Goal: Task Accomplishment & Management: Complete application form

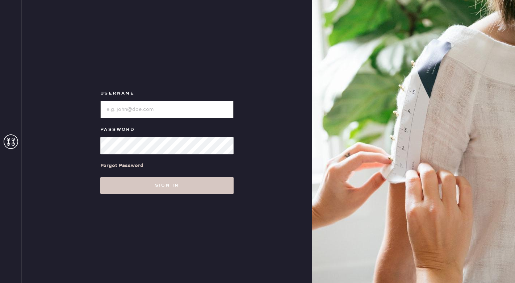
type input "reformationsoho"
click at [138, 116] on input "loginName" at bounding box center [166, 109] width 133 height 17
click at [59, 148] on div "Username Password Forgot Password Sign in" at bounding box center [167, 141] width 290 height 283
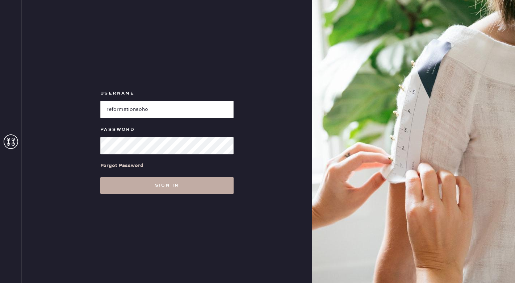
click at [173, 182] on button "Sign in" at bounding box center [166, 185] width 133 height 17
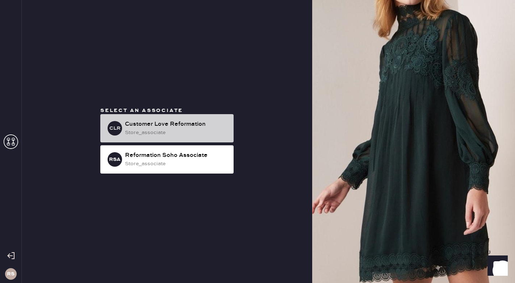
click at [174, 126] on div "Customer Love Reformation" at bounding box center [176, 124] width 103 height 9
click at [177, 128] on div "store_associate" at bounding box center [176, 132] width 103 height 8
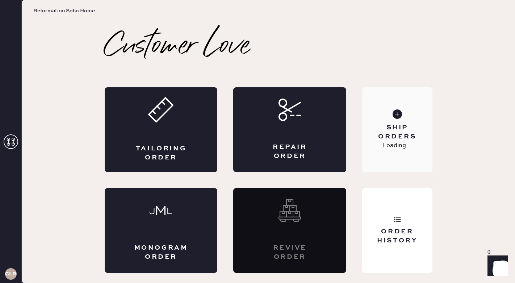
click at [397, 163] on div "Ship Orders Loading..." at bounding box center [397, 129] width 70 height 85
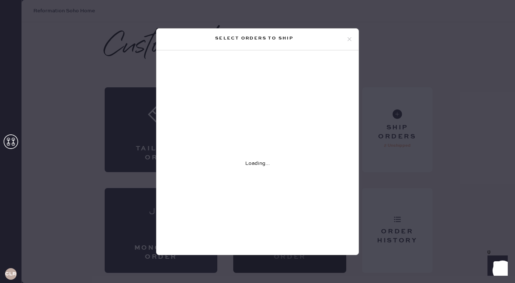
click at [31, 79] on div "Select orders to ship Loading..." at bounding box center [257, 141] width 515 height 283
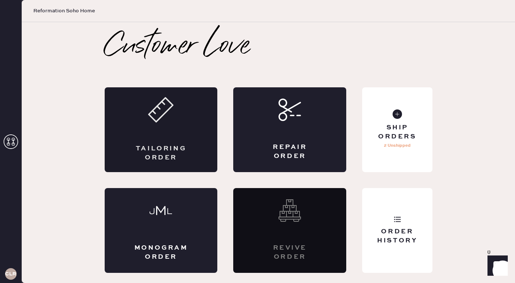
click at [179, 136] on div "Tailoring Order" at bounding box center [161, 129] width 113 height 85
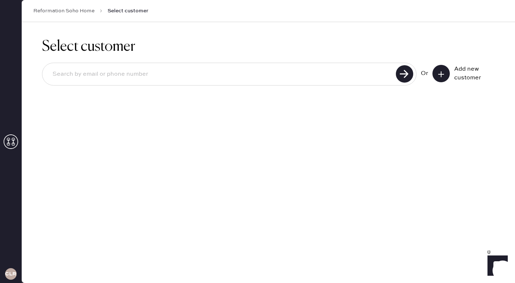
click at [451, 68] on div "Add new customer" at bounding box center [463, 73] width 62 height 17
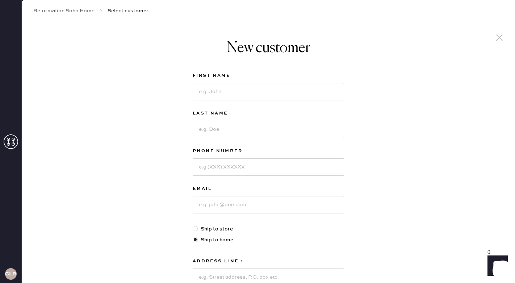
click at [448, 72] on div "New customer First Name Last Name Phone Number Email Ship to store Ship to home…" at bounding box center [268, 246] width 493 height 449
click at [255, 86] on input at bounding box center [268, 91] width 151 height 17
click at [233, 126] on input at bounding box center [268, 129] width 151 height 17
click at [239, 93] on input "[PERSON_NAME]" at bounding box center [268, 91] width 151 height 17
type input "Valeriya"
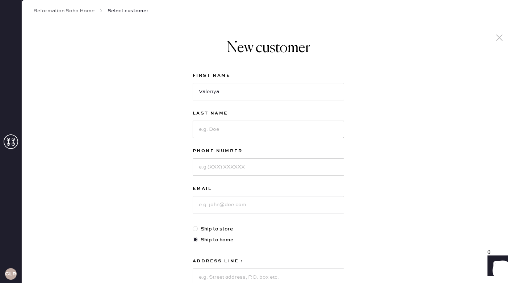
click at [221, 129] on input at bounding box center [268, 129] width 151 height 17
type input "Shipulya"
click at [221, 166] on input at bounding box center [268, 166] width 151 height 17
type input "3056999927"
click at [236, 199] on input at bounding box center [268, 204] width 151 height 17
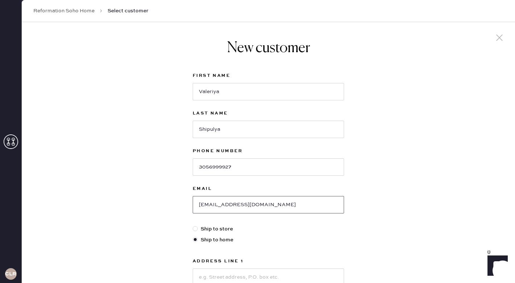
type input "[EMAIL_ADDRESS][DOMAIN_NAME]"
click at [131, 243] on div "New customer First Name [PERSON_NAME] Last Name Shipulya Phone Number [PHONE_NU…" at bounding box center [268, 246] width 493 height 449
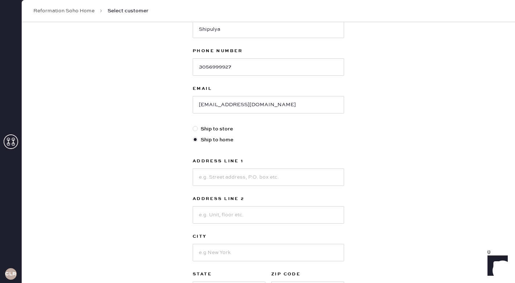
scroll to position [116, 0]
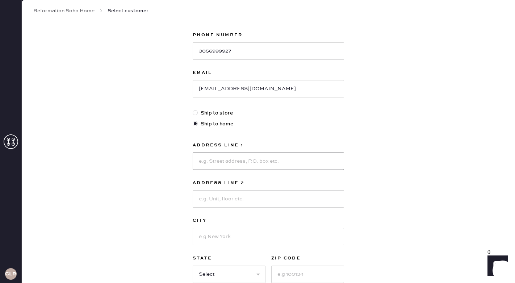
click at [233, 153] on input at bounding box center [268, 160] width 151 height 17
type input "[STREET_ADDRESS] 2011"
click at [235, 232] on input at bounding box center [268, 236] width 151 height 17
type input "[US_STATE]"
click at [223, 280] on select "Select AK AL AR AZ CA CO CT [GEOGRAPHIC_DATA] DE FL [GEOGRAPHIC_DATA] HI [GEOGR…" at bounding box center [229, 273] width 73 height 17
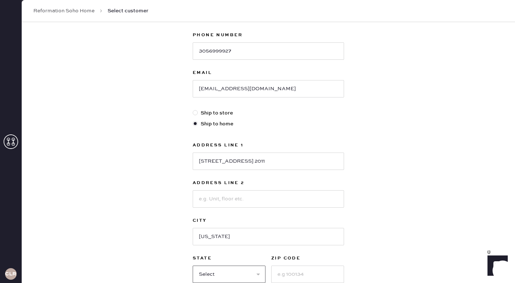
select select "NY"
click at [193, 265] on select "Select AK AL AR AZ CA CO CT [GEOGRAPHIC_DATA] DE FL [GEOGRAPHIC_DATA] HI [GEOGR…" at bounding box center [229, 273] width 73 height 17
click at [283, 274] on input at bounding box center [307, 273] width 73 height 17
type input "10001"
click at [182, 247] on div "New customer First Name [PERSON_NAME] Last Name Shipulya Phone Number [PHONE_NU…" at bounding box center [268, 130] width 493 height 449
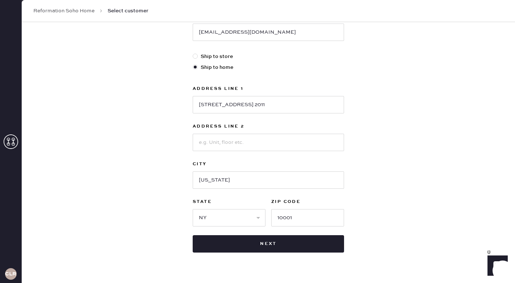
scroll to position [174, 0]
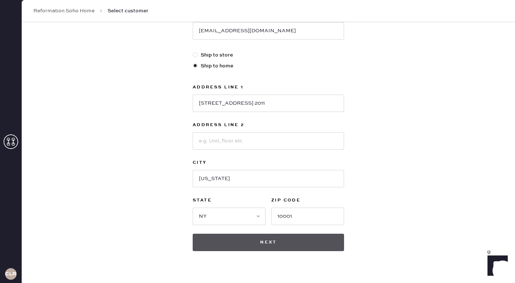
click at [272, 249] on button "Next" at bounding box center [268, 241] width 151 height 17
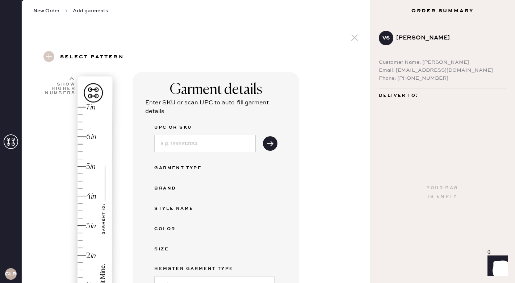
click at [304, 207] on div "Garment details Enter SKU or scan UPC to auto-fill garment details UPC or SKU G…" at bounding box center [248, 260] width 232 height 376
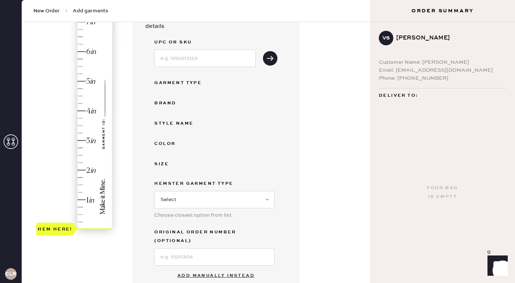
scroll to position [87, 0]
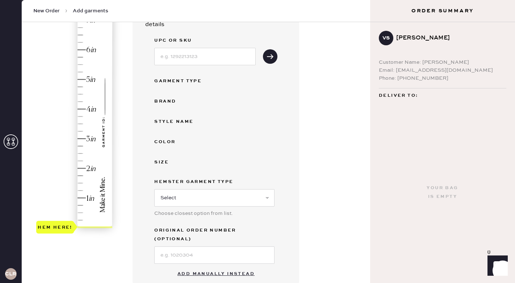
click at [330, 213] on div "Garment details Enter SKU or scan UPC to auto-fill garment details UPC or SKU G…" at bounding box center [248, 173] width 232 height 376
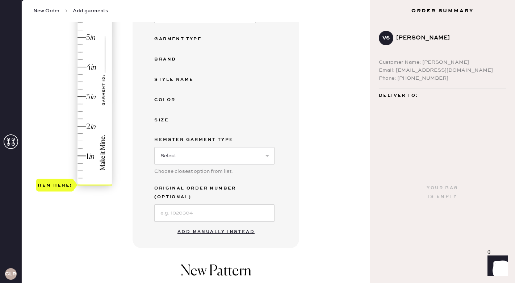
scroll to position [130, 0]
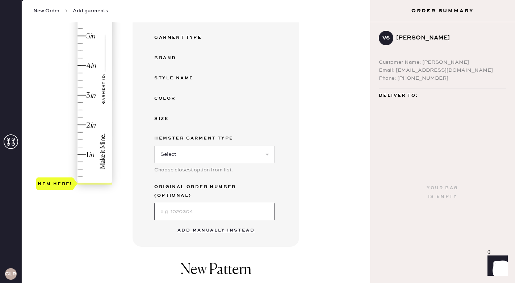
click at [223, 203] on input at bounding box center [214, 211] width 120 height 17
type input "S30317466"
click at [331, 220] on div "Garment details Enter SKU or scan UPC to auto-fill garment details UPC or SKU G…" at bounding box center [248, 130] width 232 height 376
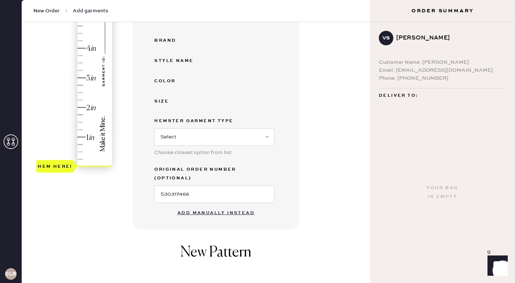
scroll to position [145, 0]
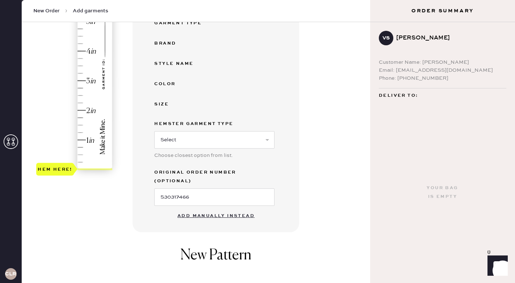
click at [325, 183] on div "Garment details Enter SKU or scan UPC to auto-fill garment details UPC or SKU G…" at bounding box center [248, 115] width 232 height 376
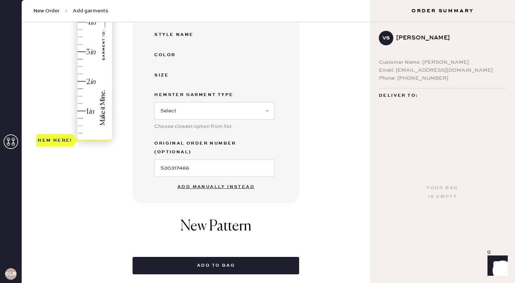
scroll to position [188, 0]
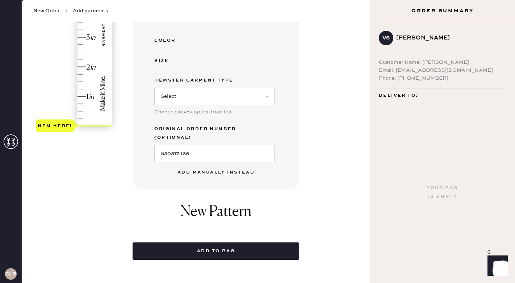
click at [347, 124] on div "Garment details Enter SKU or scan UPC to auto-fill garment details UPC or SKU G…" at bounding box center [248, 72] width 232 height 376
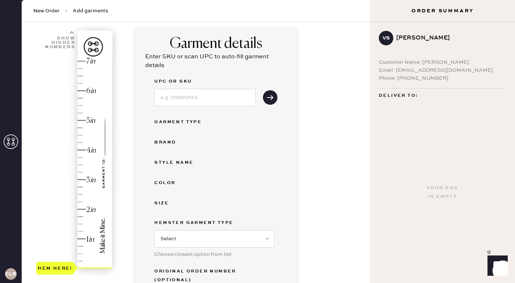
scroll to position [43, 0]
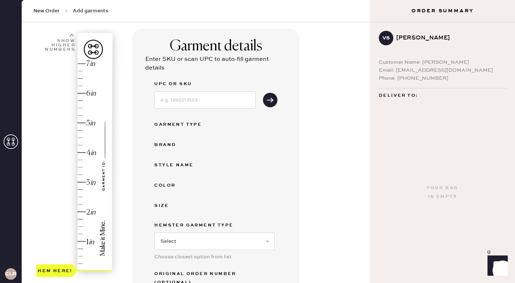
click at [322, 201] on div "Garment details Enter SKU or scan UPC to auto-fill garment details UPC or SKU G…" at bounding box center [248, 217] width 232 height 376
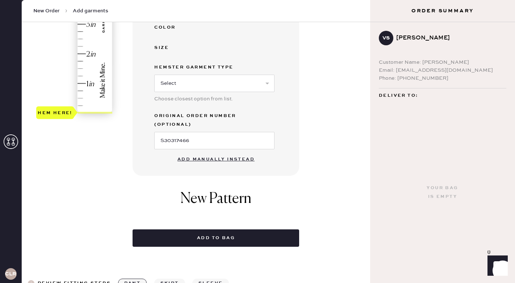
scroll to position [203, 0]
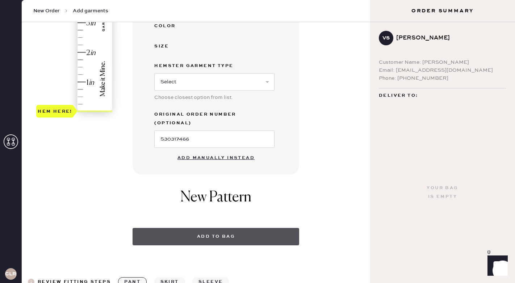
click at [232, 228] on button "Add to bag" at bounding box center [215, 236] width 166 height 17
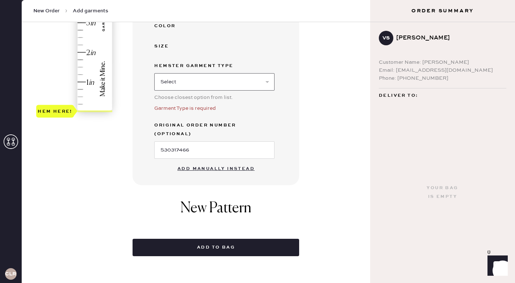
click at [209, 88] on select "Select Basic Skirt Jeans Leggings Pants Shorts Basic Sleeved Dress Basic Sleeve…" at bounding box center [214, 81] width 120 height 17
select select "7"
click at [154, 73] on select "Select Basic Skirt Jeans Leggings Pants Shorts Basic Sleeved Dress Basic Sleeve…" at bounding box center [214, 81] width 120 height 17
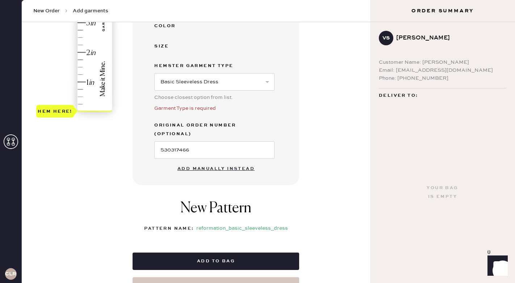
click at [113, 194] on div "1 in 2 in 3 in 4 in 5 in 6 in 7 in Show higher numbers Show lower numbers Hem h…" at bounding box center [196, 81] width 337 height 425
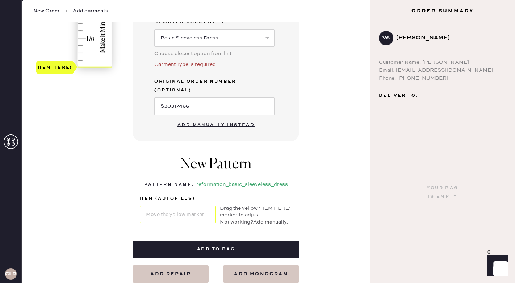
scroll to position [261, 0]
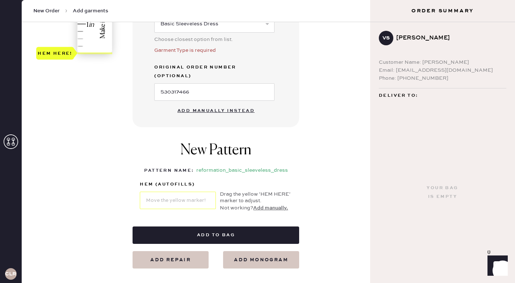
click at [309, 191] on div "Garment details Enter SKU or scan UPC to auto-fill garment details UPC or SKU G…" at bounding box center [248, 39] width 232 height 457
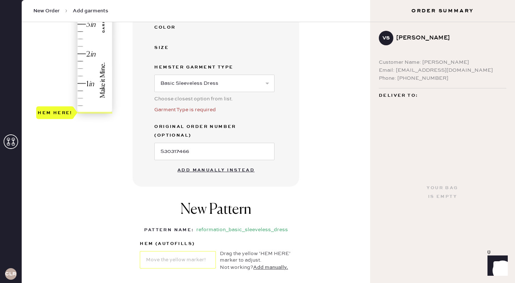
scroll to position [203, 0]
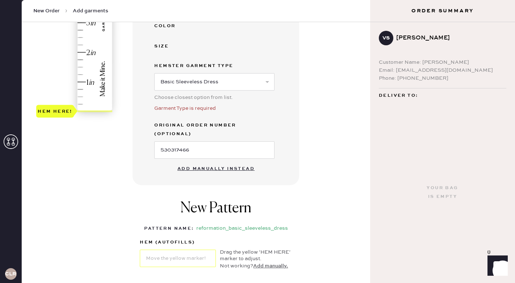
click at [250, 161] on button "Add manually instead" at bounding box center [216, 168] width 86 height 14
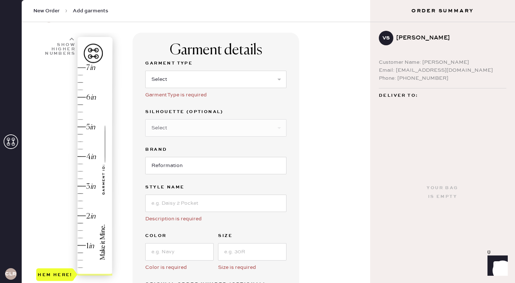
scroll to position [29, 0]
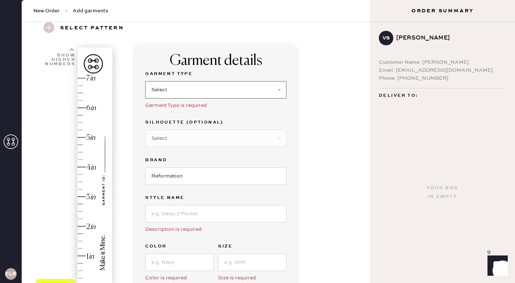
click at [166, 88] on select "Select Basic Skirt Jeans Leggings Pants Shorts Basic Sleeved Dress Basic Sleeve…" at bounding box center [215, 89] width 141 height 17
select select "7"
click at [145, 81] on select "Select Basic Skirt Jeans Leggings Pants Shorts Basic Sleeved Dress Basic Sleeve…" at bounding box center [215, 89] width 141 height 17
click at [337, 139] on div "Garment details Garment Type Select Basic Skirt Jeans Leggings Pants Shorts Bas…" at bounding box center [248, 265] width 232 height 444
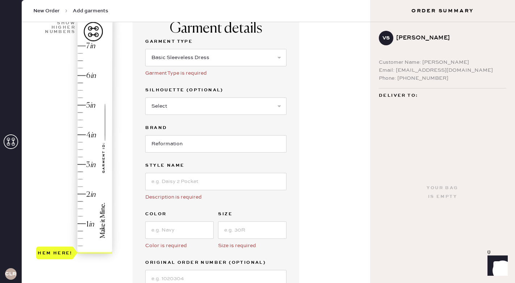
scroll to position [72, 0]
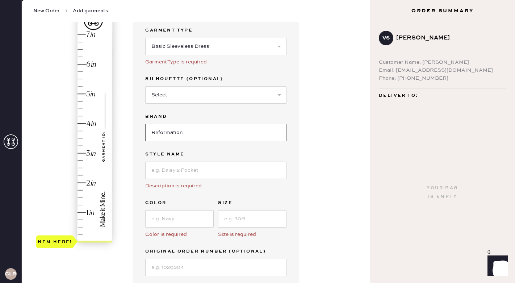
click at [258, 131] on input "Reformation" at bounding box center [215, 132] width 141 height 17
click at [193, 172] on input at bounding box center [215, 169] width 141 height 17
type input "p"
type input "Pernille"
click at [164, 216] on input at bounding box center [179, 218] width 68 height 17
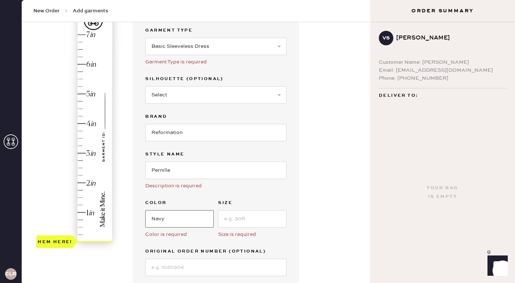
type input "Navy"
click at [248, 219] on input at bounding box center [252, 218] width 68 height 17
type input "xs"
click at [326, 212] on div "Garment details Garment Type Select Basic Skirt Jeans Leggings Pants Shorts Bas…" at bounding box center [248, 222] width 232 height 444
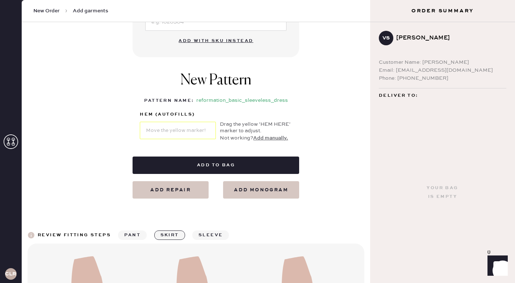
scroll to position [318, 0]
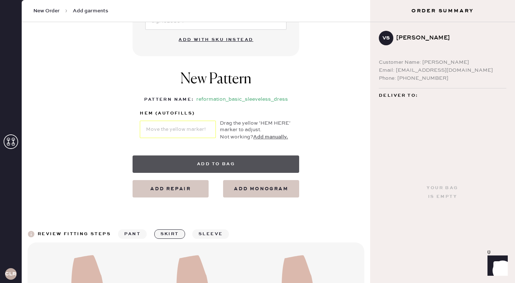
click at [232, 160] on button "Add to bag" at bounding box center [215, 163] width 166 height 17
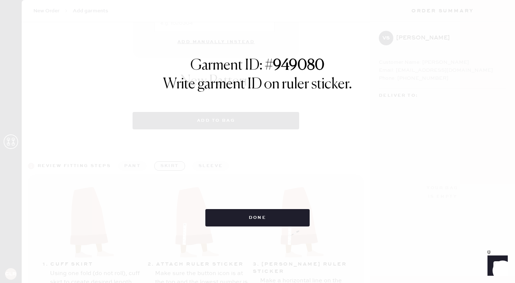
select select "7"
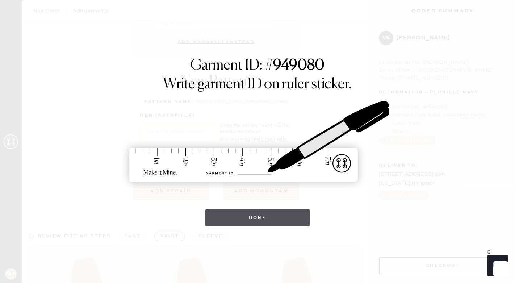
click at [264, 218] on button "Done" at bounding box center [257, 217] width 105 height 17
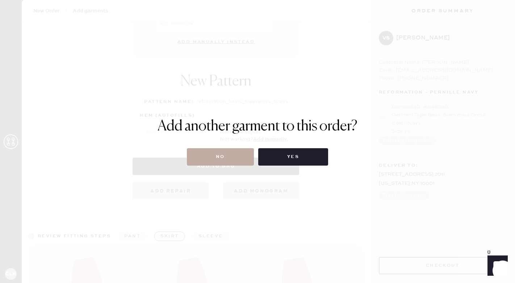
click at [232, 157] on button "No" at bounding box center [220, 156] width 67 height 17
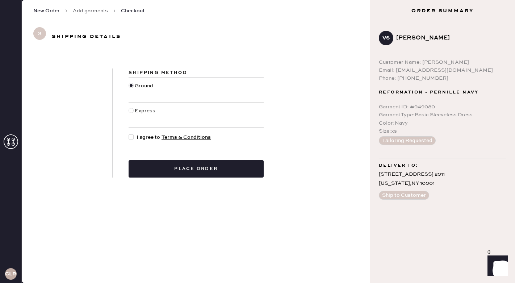
click at [132, 135] on div at bounding box center [130, 136] width 5 height 5
click at [129, 134] on input "I agree to Terms & Conditions" at bounding box center [128, 133] width 0 height 0
checkbox input "true"
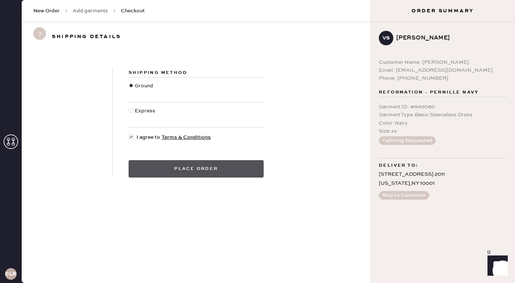
click at [189, 168] on button "Place order" at bounding box center [195, 168] width 135 height 17
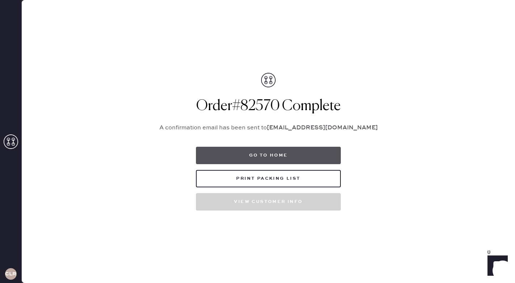
click at [269, 155] on button "Go to home" at bounding box center [268, 155] width 145 height 17
